Goal: Task Accomplishment & Management: Complete application form

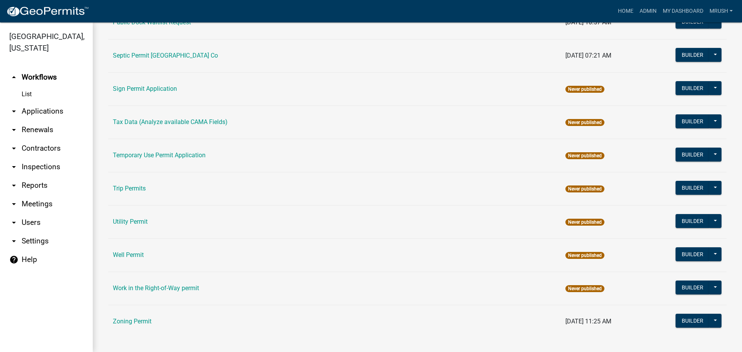
scroll to position [368, 0]
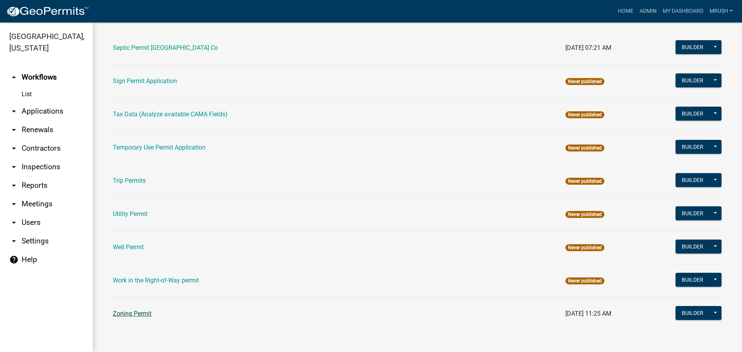
click at [151, 313] on link "Zoning Permit" at bounding box center [132, 313] width 39 height 7
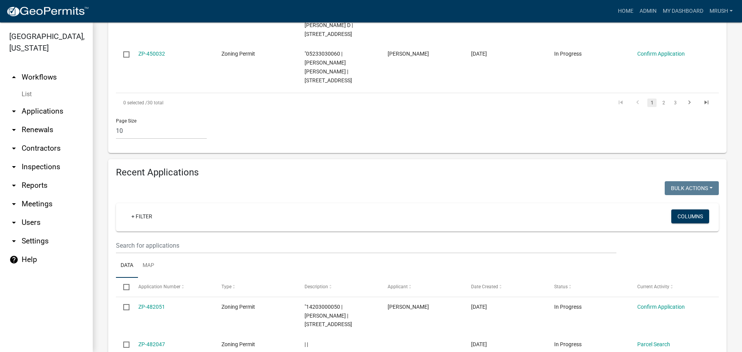
scroll to position [625, 0]
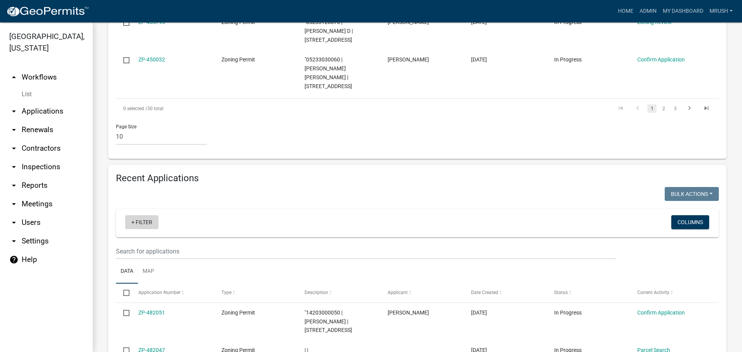
click at [143, 215] on link "+ Filter" at bounding box center [141, 222] width 33 height 14
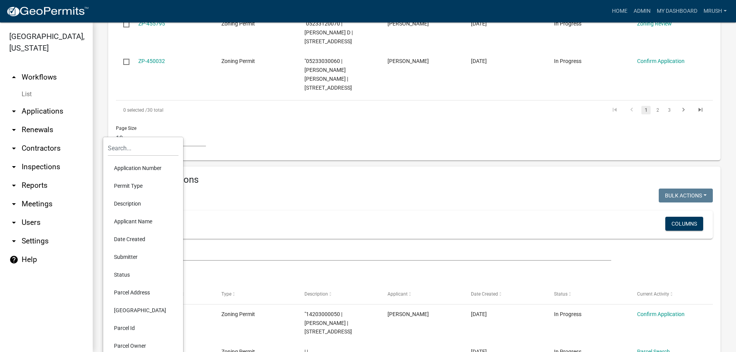
click at [130, 166] on li "Application Number" at bounding box center [143, 168] width 71 height 18
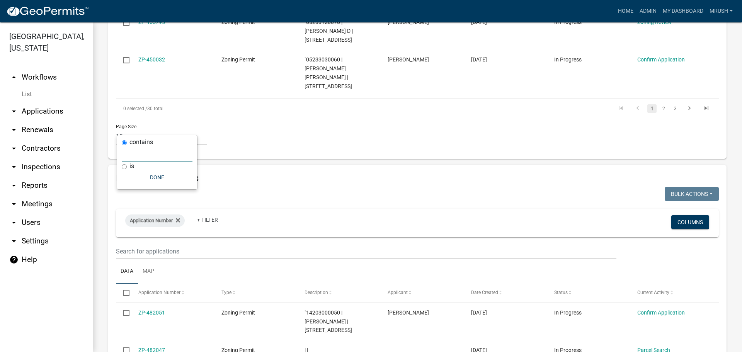
click at [130, 157] on input "text" at bounding box center [157, 154] width 71 height 16
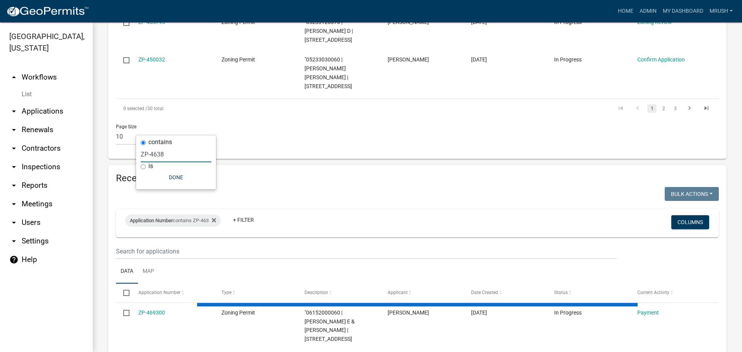
scroll to position [563, 0]
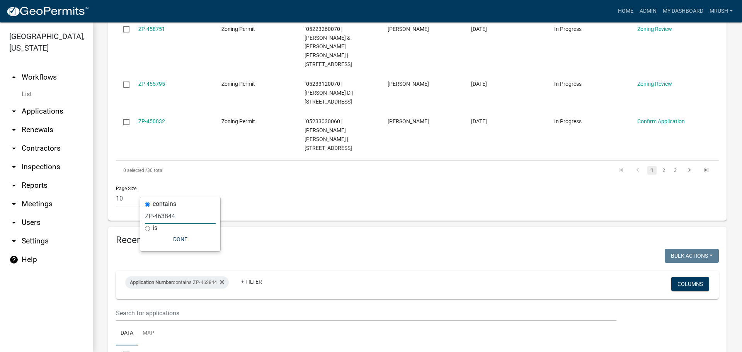
type input "ZP-463844"
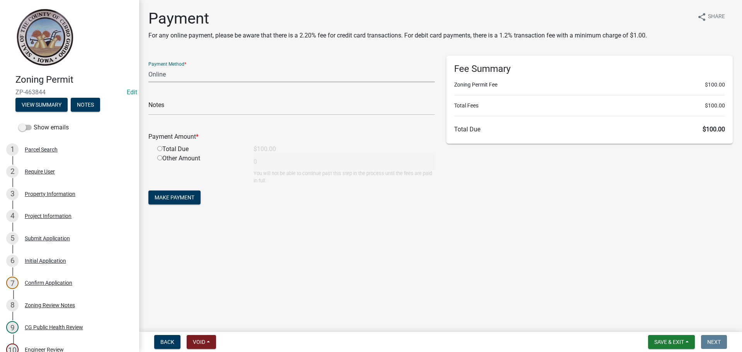
click at [158, 78] on select "Credit Card POS Check Cash Online" at bounding box center [291, 74] width 286 height 16
select select "2: 1"
click at [148, 66] on select "Credit Card POS Check Cash Online" at bounding box center [291, 74] width 286 height 16
click at [159, 147] on input "radio" at bounding box center [159, 148] width 5 height 5
radio input "true"
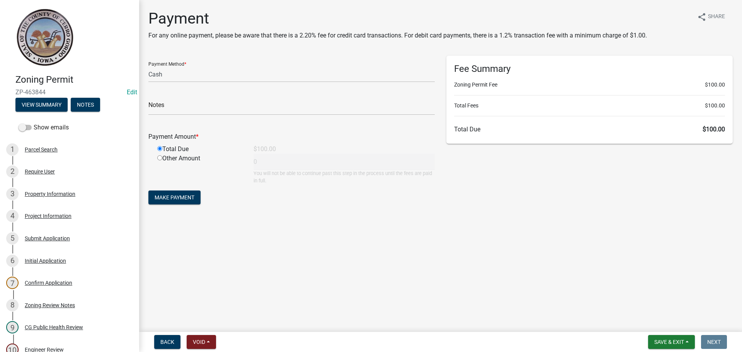
type input "100"
click at [167, 197] on span "Make Payment" at bounding box center [175, 197] width 40 height 6
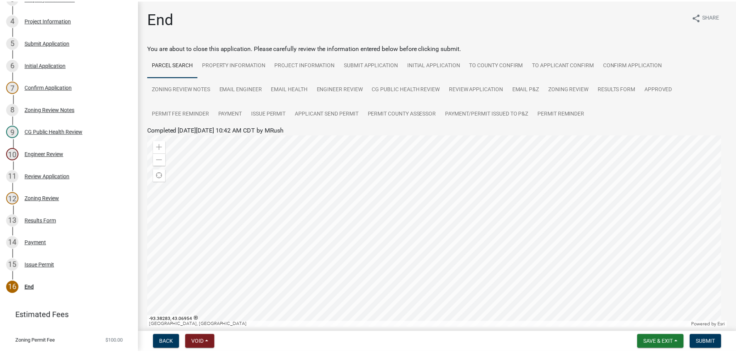
scroll to position [214, 0]
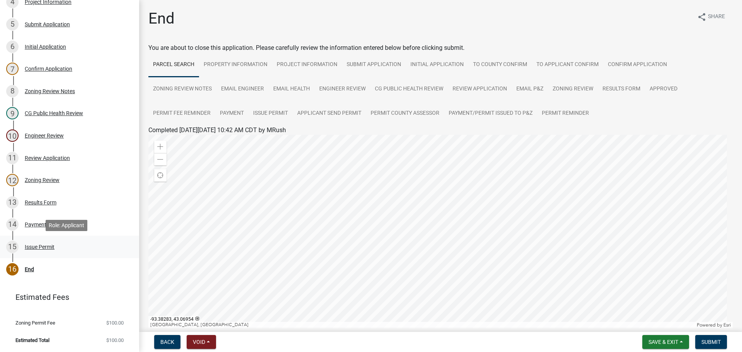
click at [41, 245] on div "Issue Permit" at bounding box center [40, 246] width 30 height 5
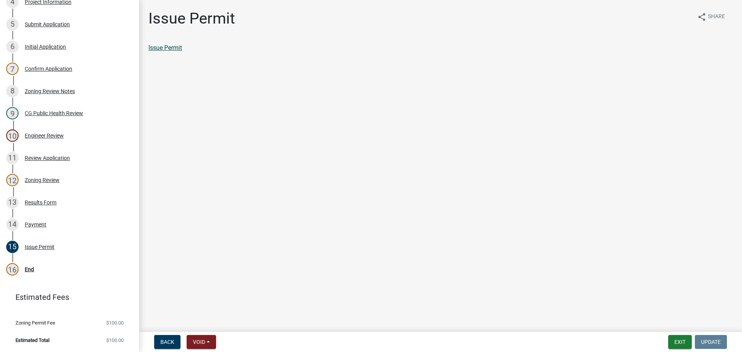
click at [176, 47] on link "Issue Permit" at bounding box center [165, 47] width 34 height 7
click at [29, 267] on div "End" at bounding box center [29, 269] width 9 height 5
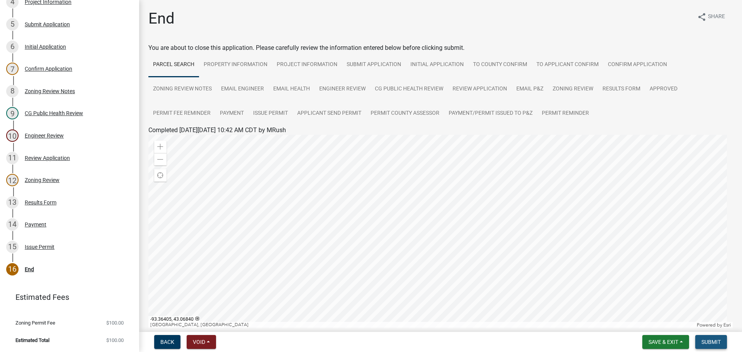
click at [708, 341] on span "Submit" at bounding box center [710, 342] width 19 height 6
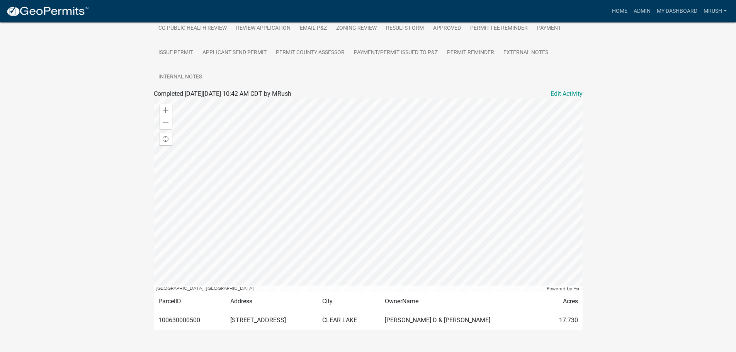
scroll to position [218, 0]
